Goal: Navigation & Orientation: Find specific page/section

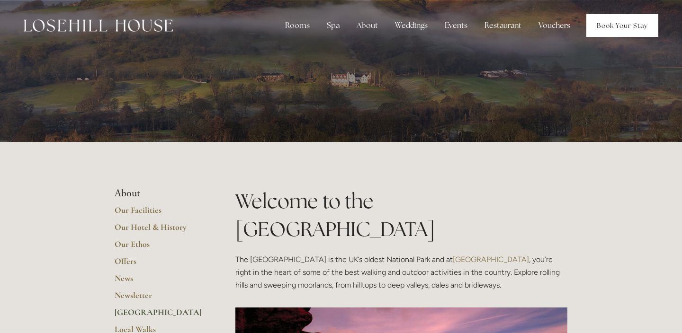
click at [624, 24] on link "Book Your Stay" at bounding box center [622, 25] width 72 height 23
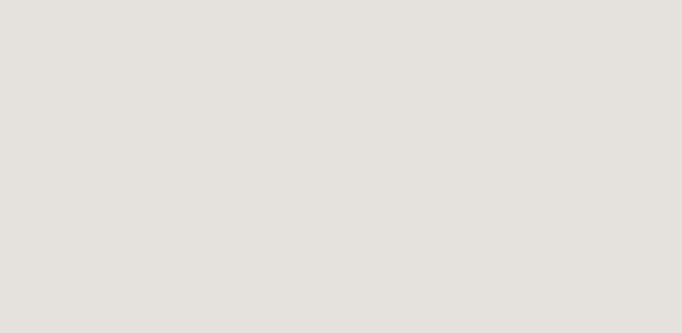
scroll to position [266, 0]
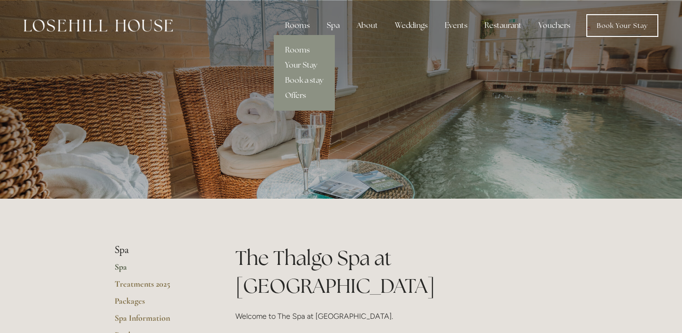
click at [302, 96] on link "Offers" at bounding box center [304, 95] width 61 height 15
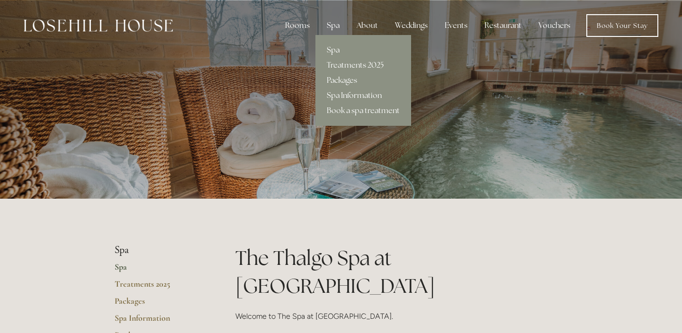
click at [332, 31] on div "Spa" at bounding box center [333, 25] width 28 height 19
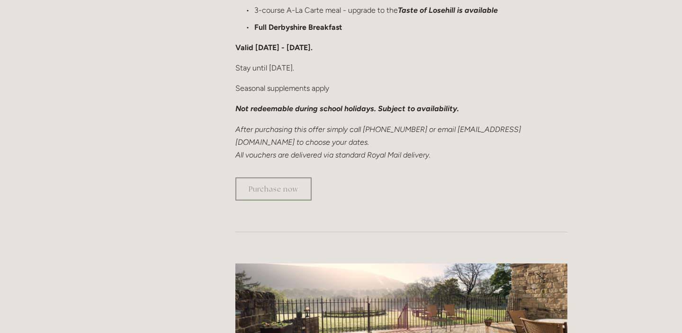
scroll to position [730, 0]
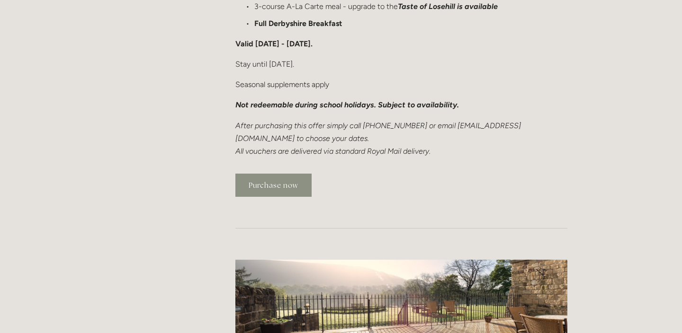
click at [290, 174] on link "Purchase now" at bounding box center [273, 185] width 76 height 23
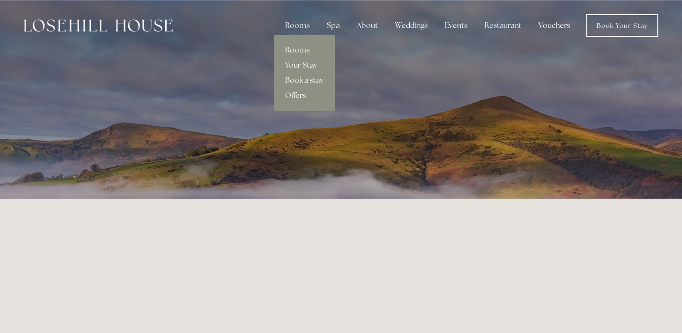
click at [297, 50] on link "Rooms" at bounding box center [304, 50] width 61 height 15
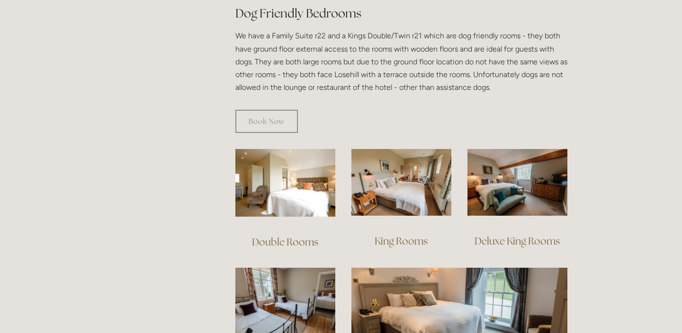
scroll to position [642, 0]
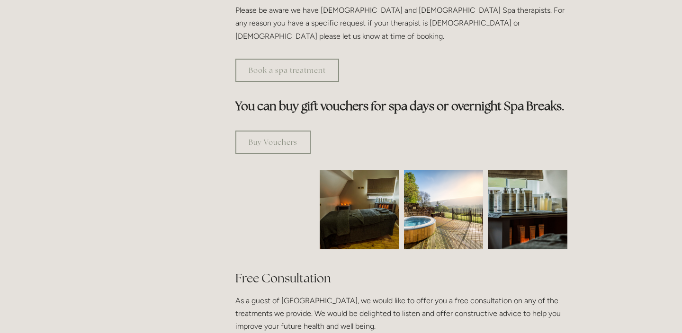
scroll to position [237, 0]
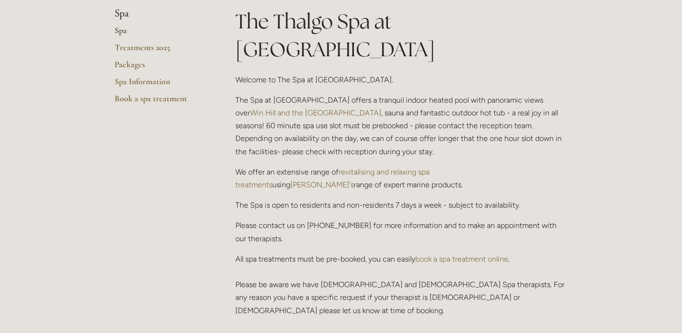
click at [279, 108] on link "Win Hill and the [GEOGRAPHIC_DATA]" at bounding box center [315, 112] width 131 height 9
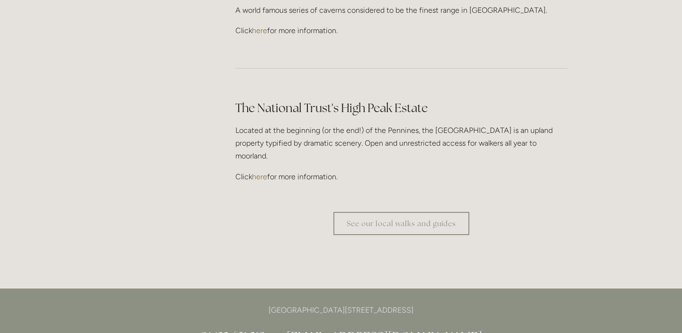
scroll to position [2837, 0]
